Goal: Task Accomplishment & Management: Complete application form

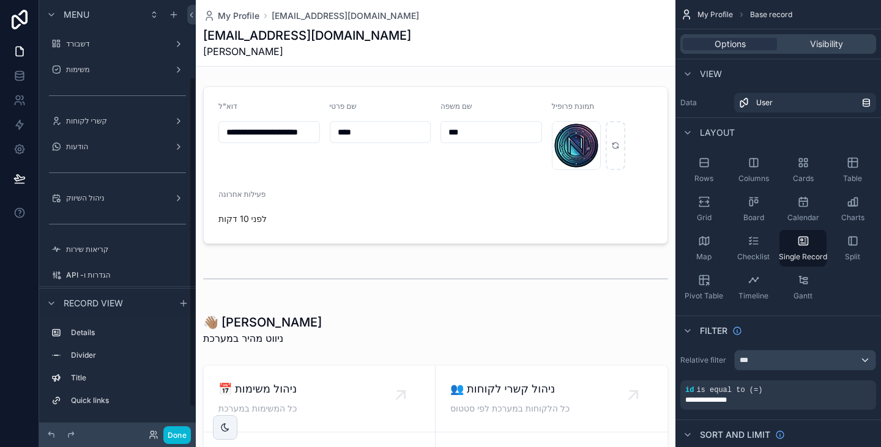
scroll to position [100, 0]
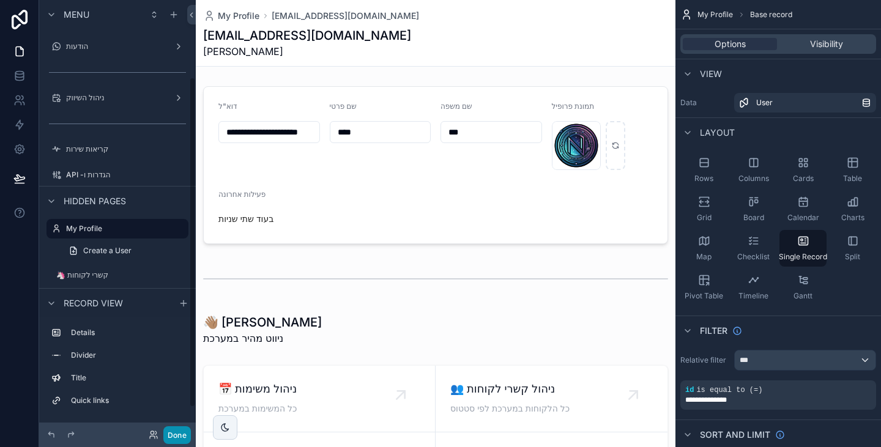
click at [177, 433] on button "Done" at bounding box center [177, 435] width 28 height 18
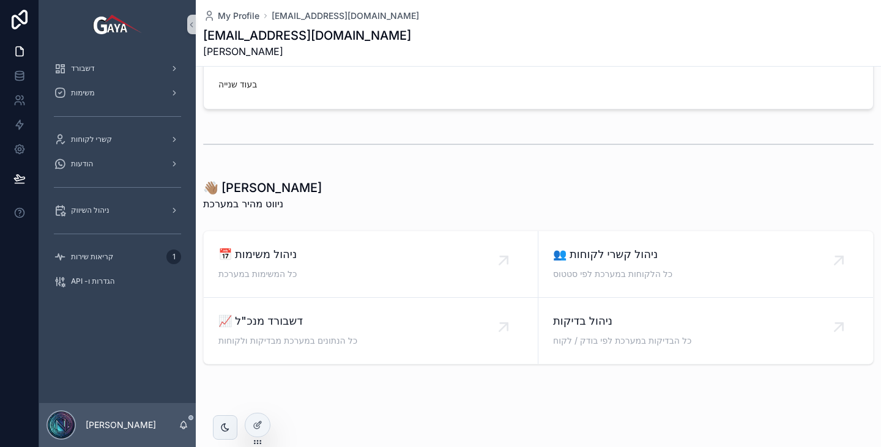
scroll to position [135, 0]
click at [321, 316] on span "📈 דשבורד מנכ"ל" at bounding box center [370, 320] width 305 height 17
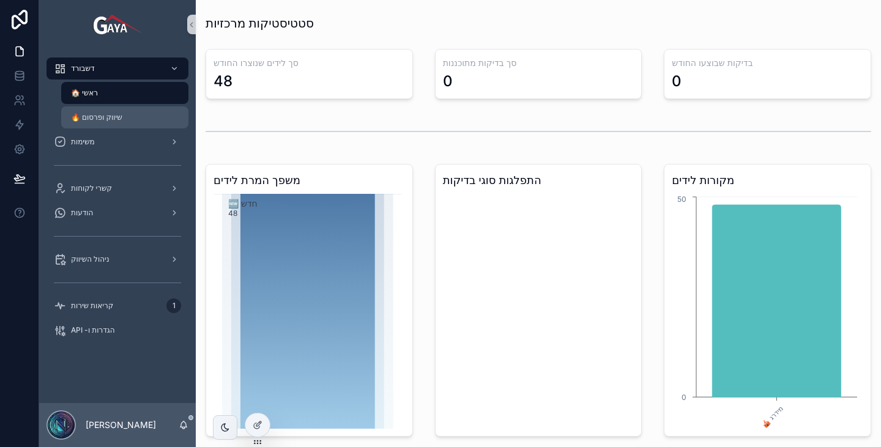
click at [109, 119] on span "🔥 שיווק ופרסום" at bounding box center [96, 118] width 51 height 10
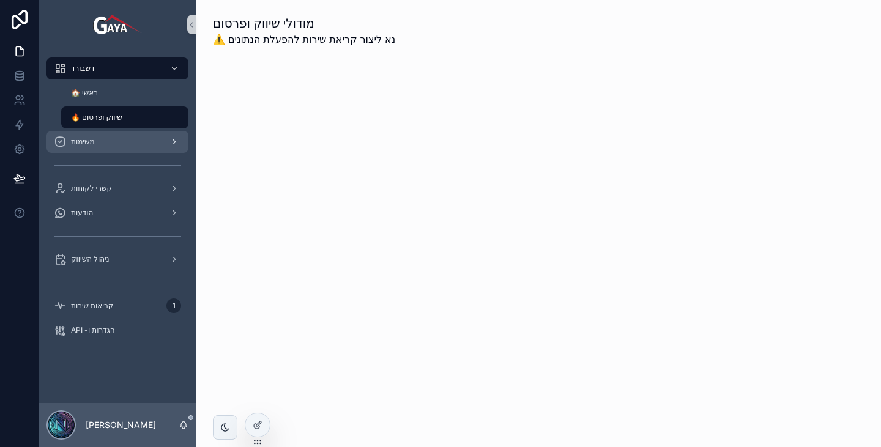
click at [136, 152] on link "משימות" at bounding box center [117, 142] width 142 height 22
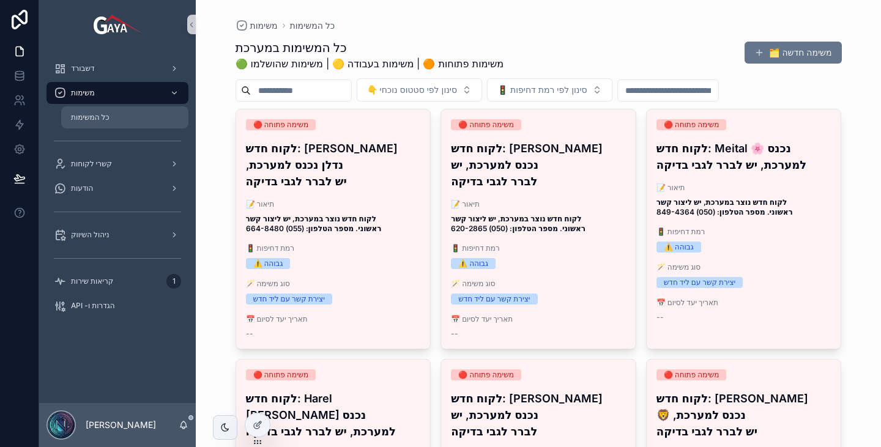
click at [105, 125] on div "כל המשימות" at bounding box center [125, 118] width 113 height 20
click at [114, 160] on div "קשרי לקוחות" at bounding box center [117, 164] width 127 height 20
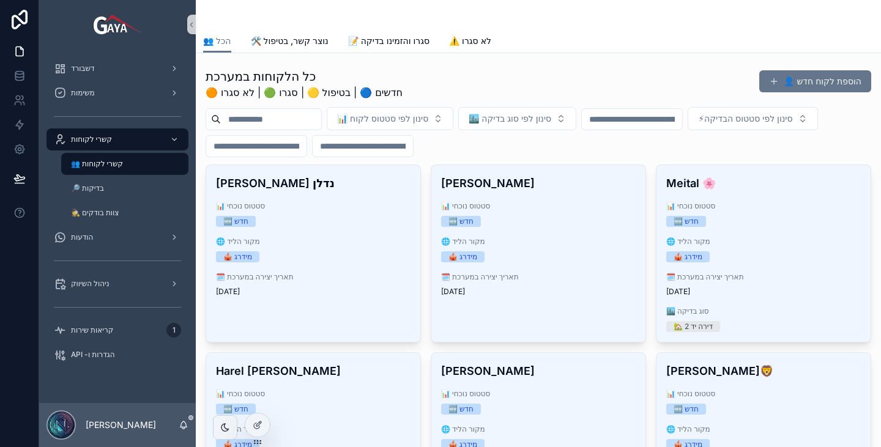
click at [334, 46] on div "👥 הכל 🛠️ נוצר קשר, בטיפול 📝 סגרו והזמינו בדיקה ⚠️ לא סגרו" at bounding box center [538, 40] width 670 height 23
click at [319, 39] on span "🛠️ נוצר קשר, בטיפול" at bounding box center [290, 41] width 78 height 12
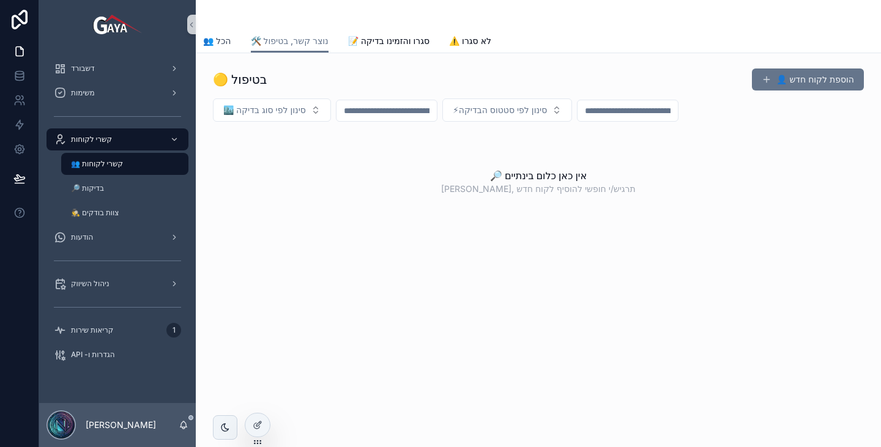
click at [224, 42] on span "👥 הכל" at bounding box center [217, 41] width 28 height 12
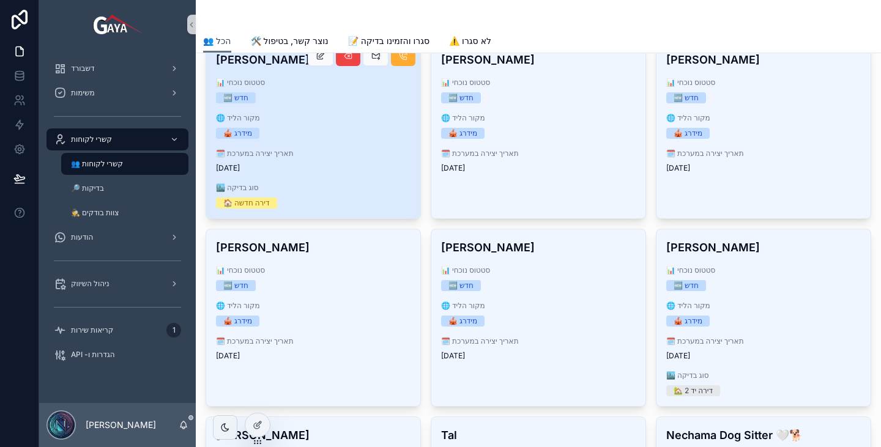
scroll to position [734, 0]
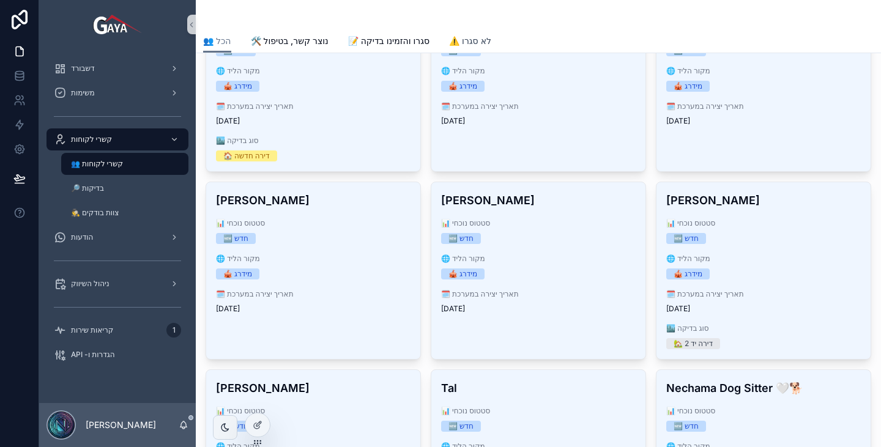
click at [479, 40] on span "⚠️ לא סגרו" at bounding box center [470, 41] width 42 height 12
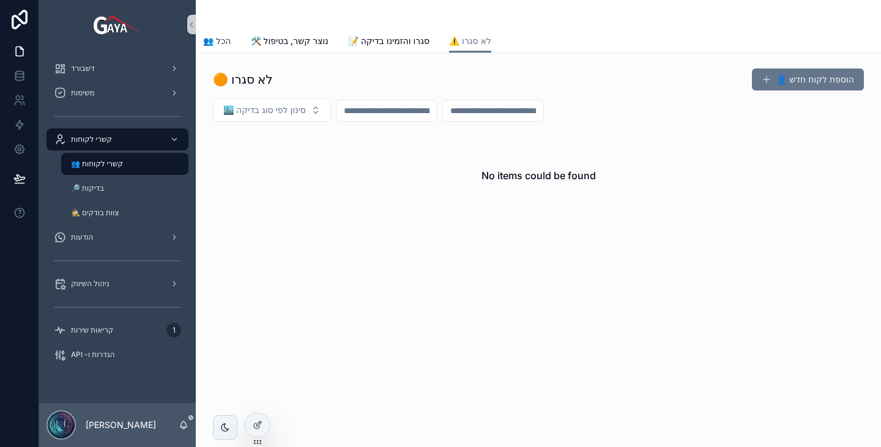
click at [226, 38] on span "👥 הכל" at bounding box center [217, 41] width 28 height 12
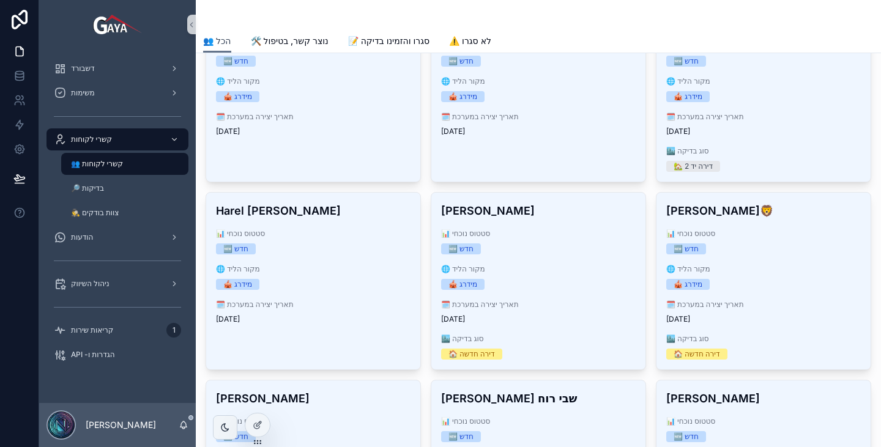
scroll to position [184, 0]
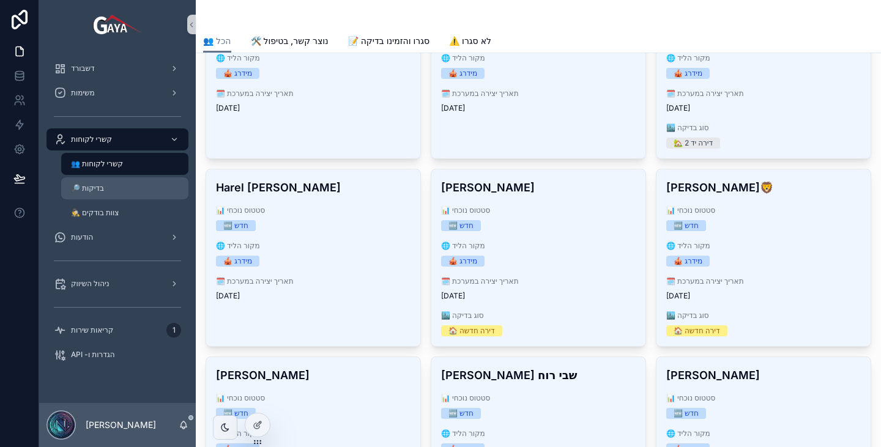
click at [114, 186] on div "🔎 בדיקות" at bounding box center [125, 189] width 113 height 20
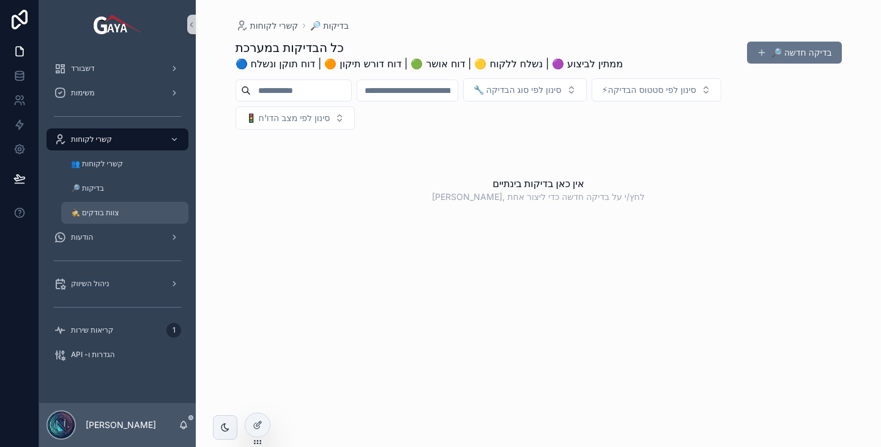
click at [122, 213] on div "🕵️‍♂️ צוות בודקים" at bounding box center [125, 213] width 113 height 20
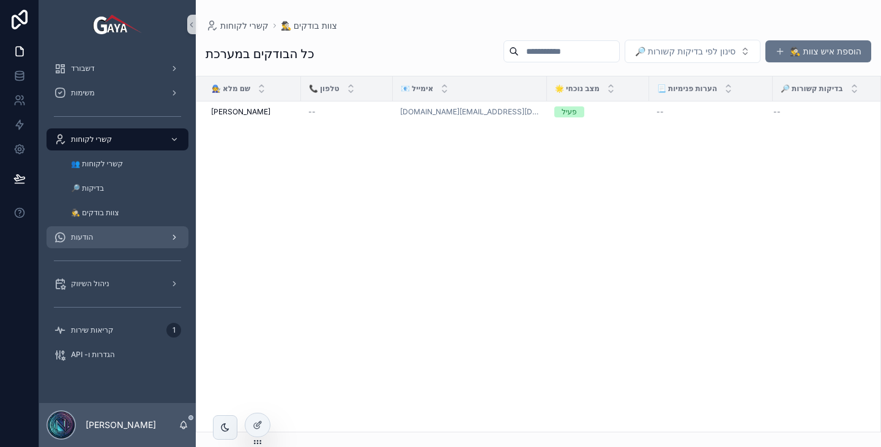
click at [125, 233] on div "הודעות" at bounding box center [117, 238] width 127 height 20
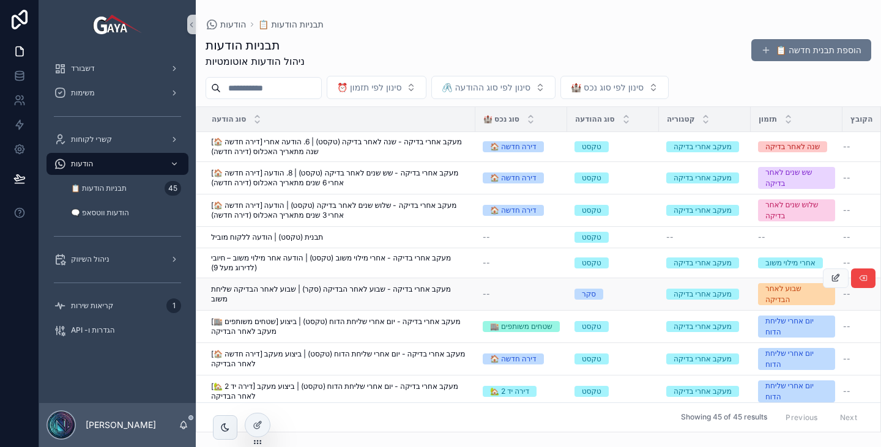
scroll to position [184, 0]
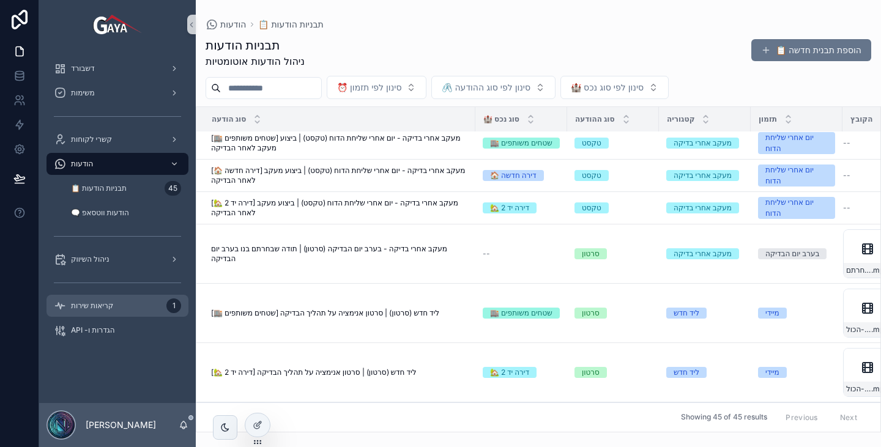
click at [126, 306] on div "קריאות שירות 1" at bounding box center [117, 306] width 127 height 20
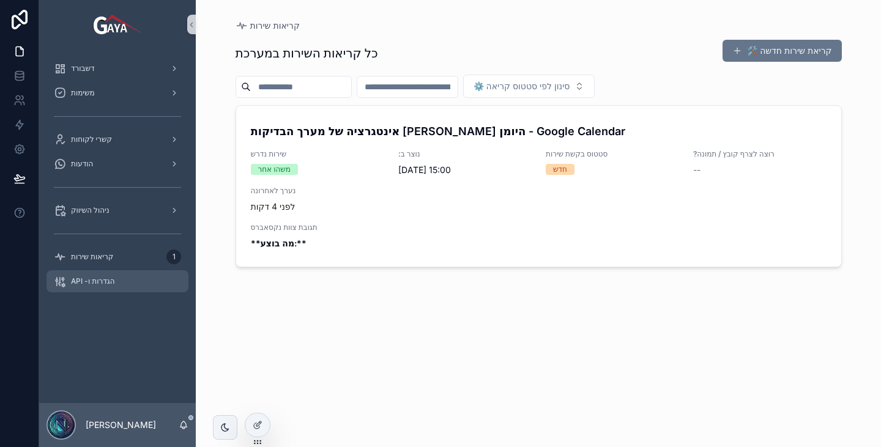
click at [108, 288] on div "API -הגדרות ו" at bounding box center [117, 282] width 127 height 20
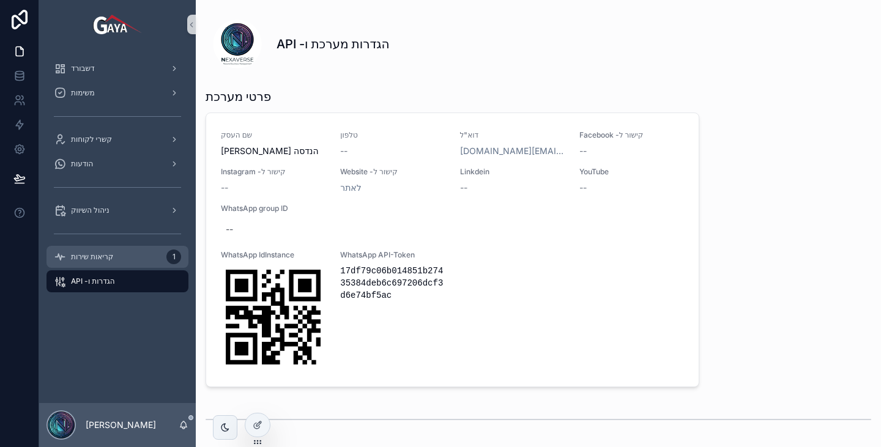
click at [105, 259] on span "קריאות שירות" at bounding box center [92, 257] width 42 height 10
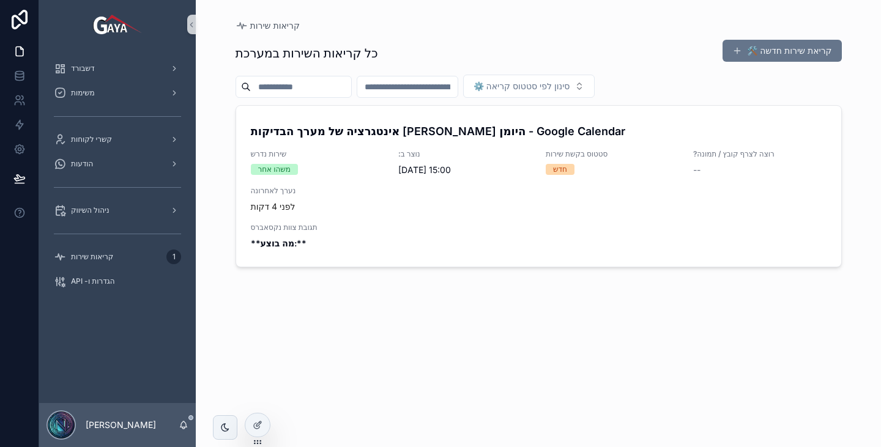
click at [772, 65] on div "כל קריאות השירות במערכת 🛠️ קריאת שירות חדשה" at bounding box center [539, 53] width 606 height 28
click at [779, 49] on button "🛠️ קריאת שירות חדשה" at bounding box center [781, 51] width 119 height 22
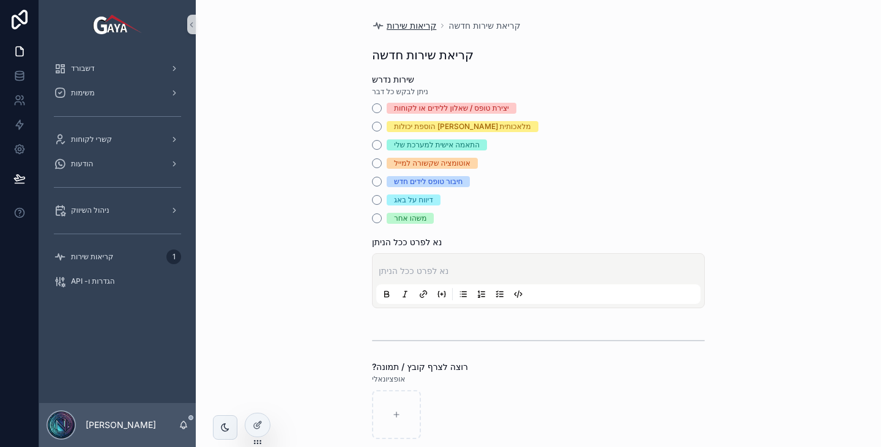
click at [393, 28] on span "קריאות שירות" at bounding box center [412, 26] width 50 height 12
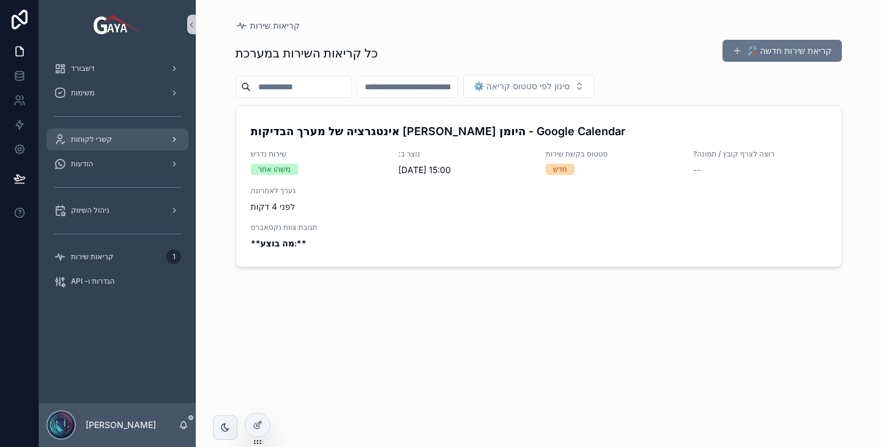
click at [111, 132] on div "קשרי לקוחות" at bounding box center [117, 140] width 127 height 20
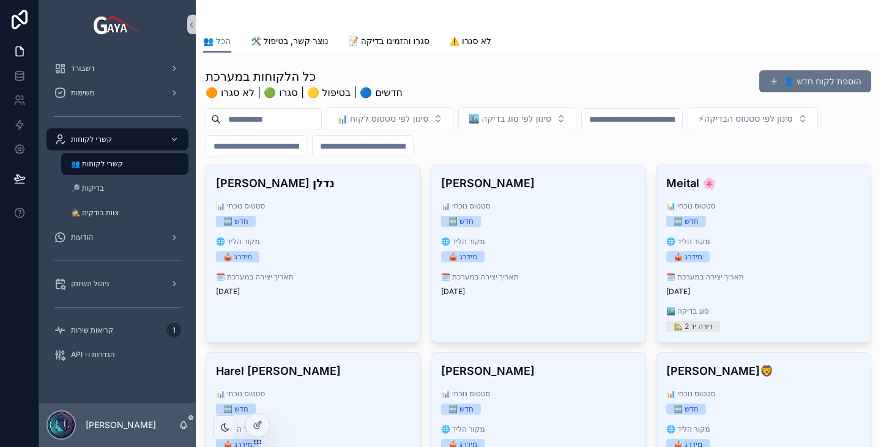
click at [281, 127] on input "scrollable content" at bounding box center [271, 119] width 100 height 17
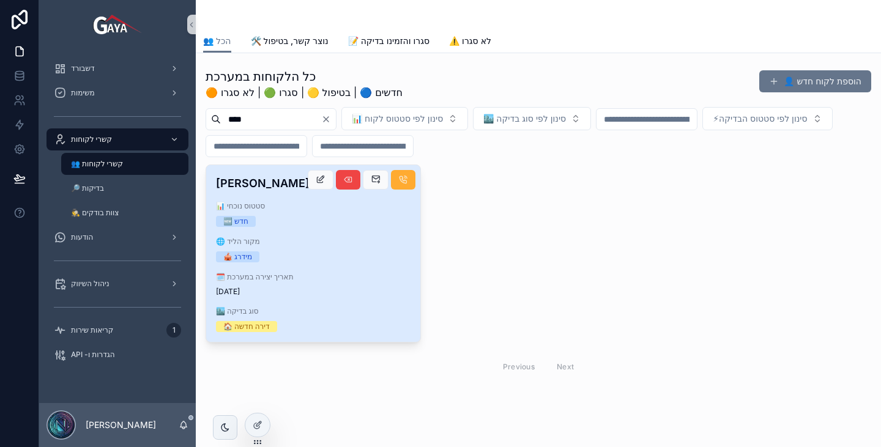
type input "****"
click at [315, 217] on div "🆕 חדש" at bounding box center [313, 221] width 195 height 11
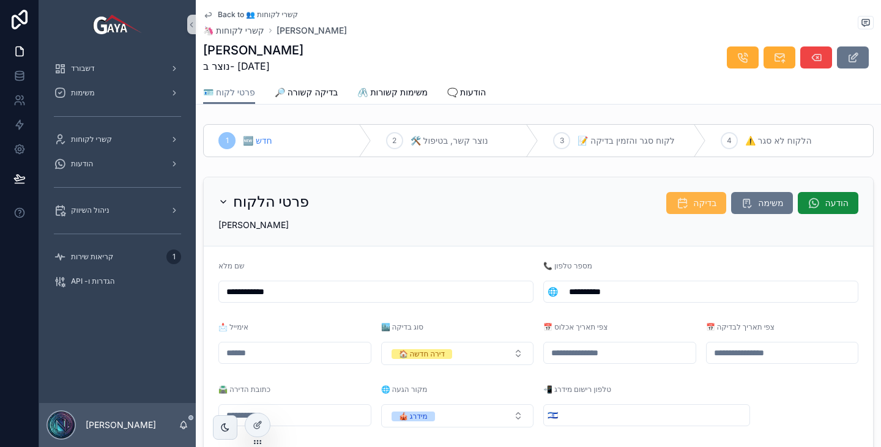
click at [694, 207] on span "בדיקה" at bounding box center [704, 203] width 23 height 12
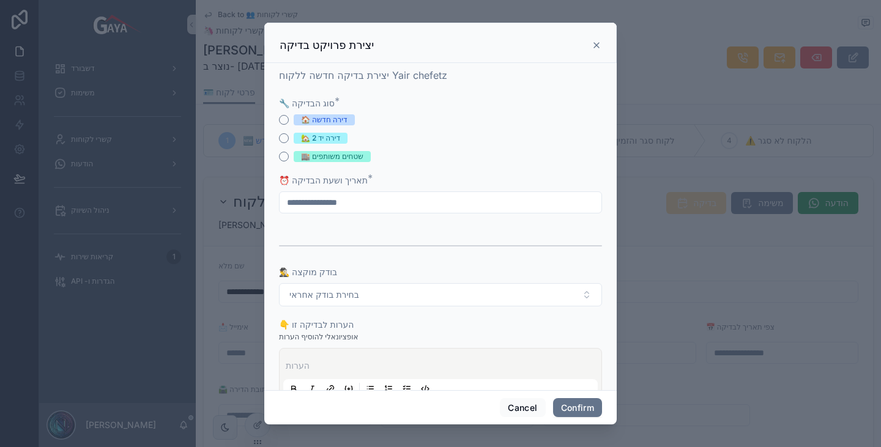
click at [599, 44] on icon at bounding box center [597, 45] width 10 height 10
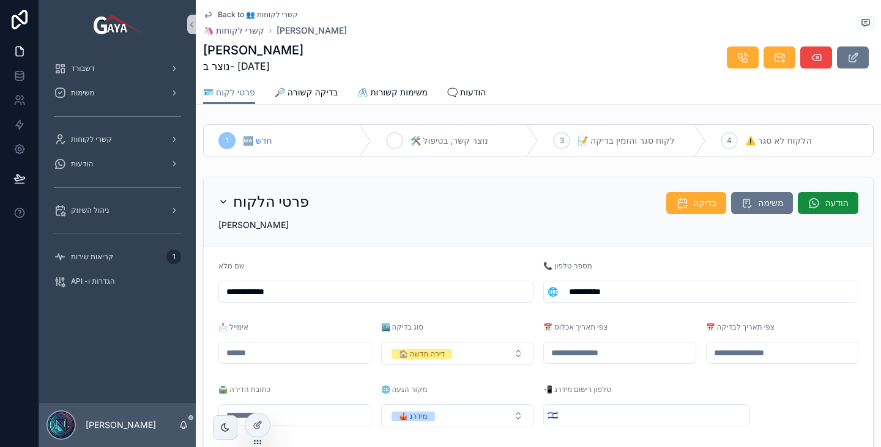
click at [453, 141] on span "🛠️ נוצר קשר, בטיפול" at bounding box center [449, 141] width 78 height 12
click at [676, 204] on icon "scrollable content" at bounding box center [682, 203] width 12 height 12
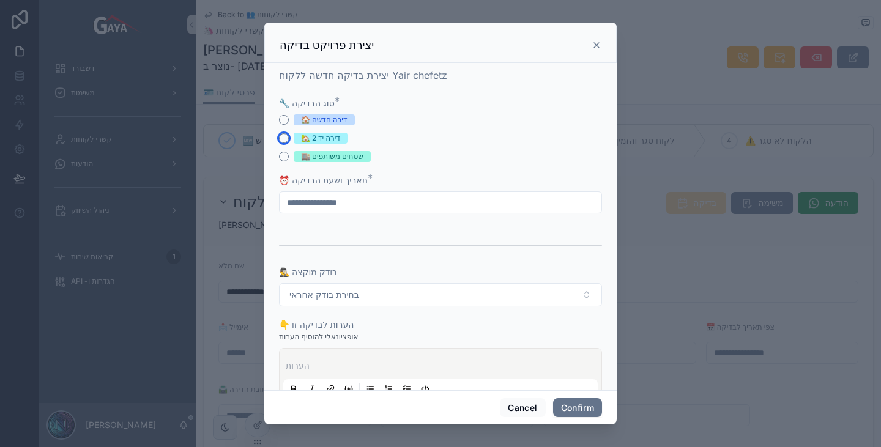
click at [284, 139] on button "🏡 דירה יד 2" at bounding box center [284, 138] width 10 height 10
click at [347, 206] on input "text" at bounding box center [441, 202] width 322 height 17
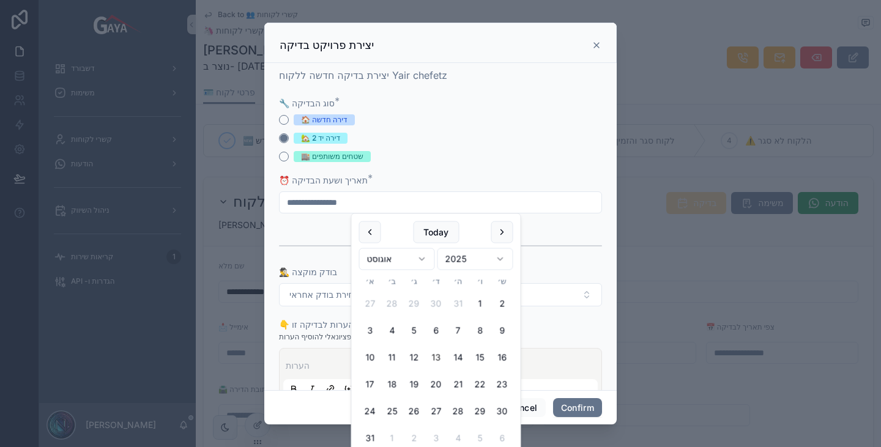
click at [501, 243] on button at bounding box center [502, 232] width 22 height 22
click at [502, 238] on button at bounding box center [502, 232] width 22 height 22
click at [441, 304] on button "1" at bounding box center [436, 304] width 22 height 22
click at [564, 225] on form "**********" at bounding box center [440, 282] width 323 height 371
drag, startPoint x: 328, startPoint y: 202, endPoint x: 336, endPoint y: 202, distance: 8.6
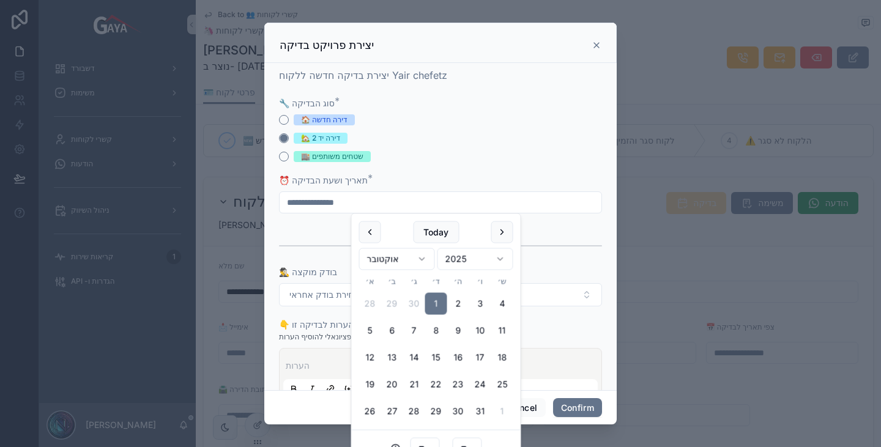
click at [336, 202] on input "**********" at bounding box center [441, 202] width 322 height 17
type input "**********"
type input "**"
type input "**********"
click at [434, 179] on div "⏰ תאריך ושעת הבדיקה *" at bounding box center [440, 180] width 323 height 12
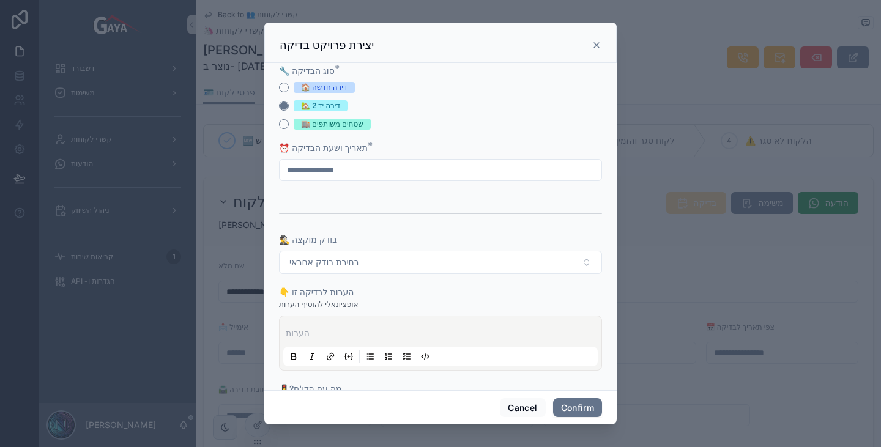
scroll to position [61, 0]
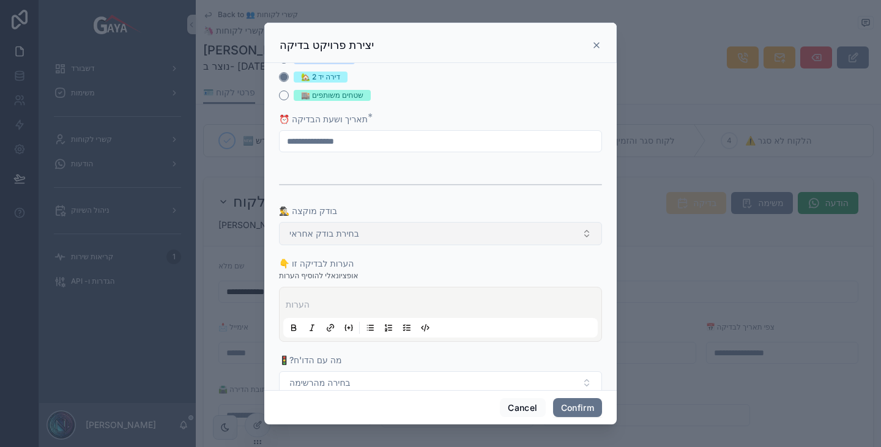
click at [436, 234] on button "בחירת בודק אחראי" at bounding box center [440, 233] width 323 height 23
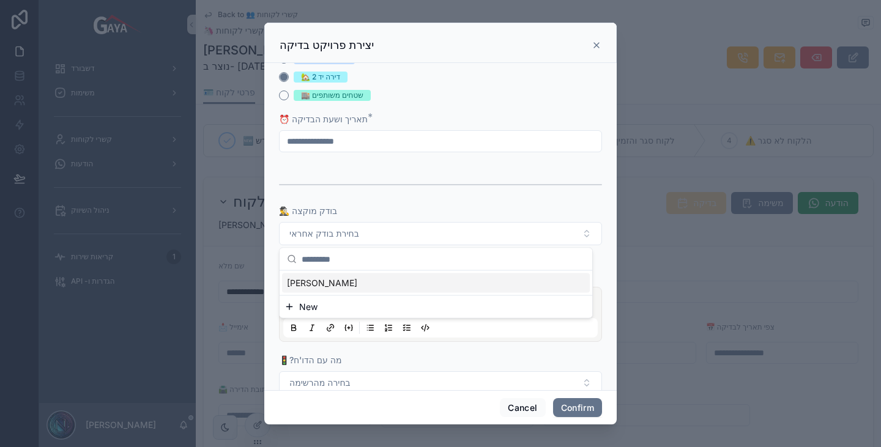
click at [384, 286] on div "לירן" at bounding box center [436, 283] width 308 height 20
click at [415, 212] on div "🕵️‍♂️ בודק מוקצה" at bounding box center [440, 211] width 323 height 12
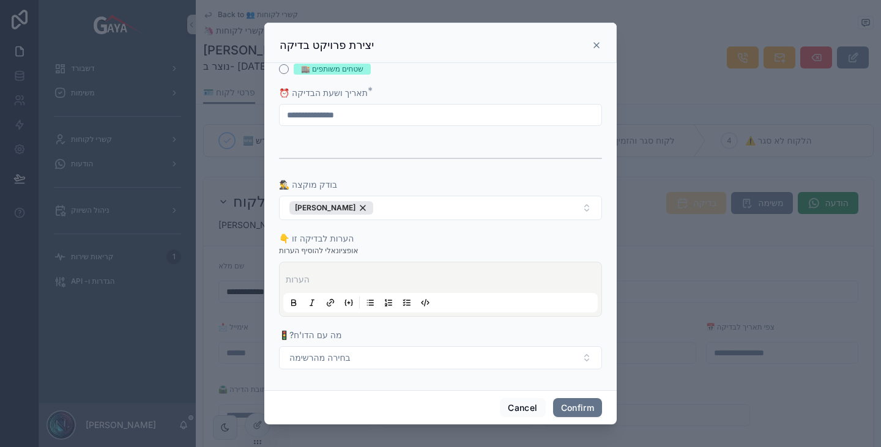
scroll to position [88, 0]
click at [400, 352] on button "בחירה מהרשימה" at bounding box center [440, 357] width 323 height 23
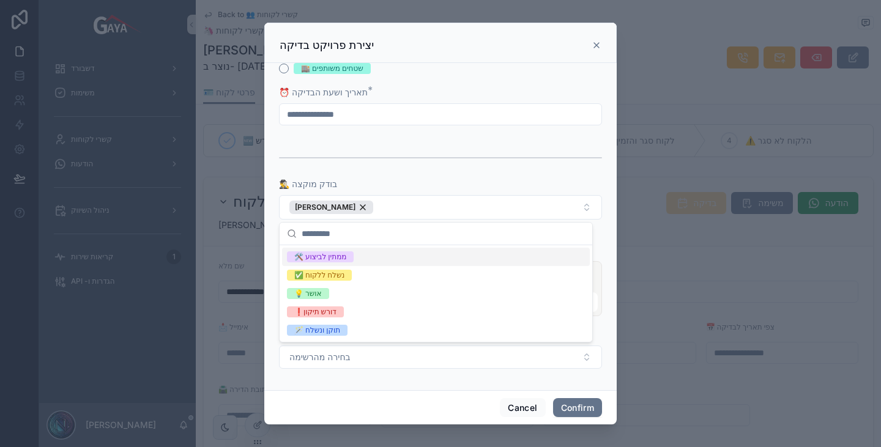
click at [411, 256] on div "🛠️ ממתין לביצוע" at bounding box center [436, 257] width 308 height 18
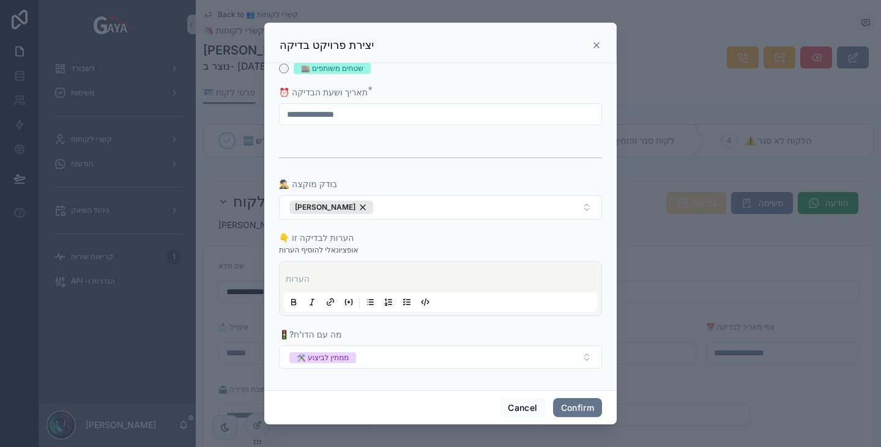
click at [448, 379] on form "**********" at bounding box center [440, 195] width 323 height 372
click at [584, 405] on button "Confirm" at bounding box center [577, 408] width 49 height 20
